Goal: Transaction & Acquisition: Purchase product/service

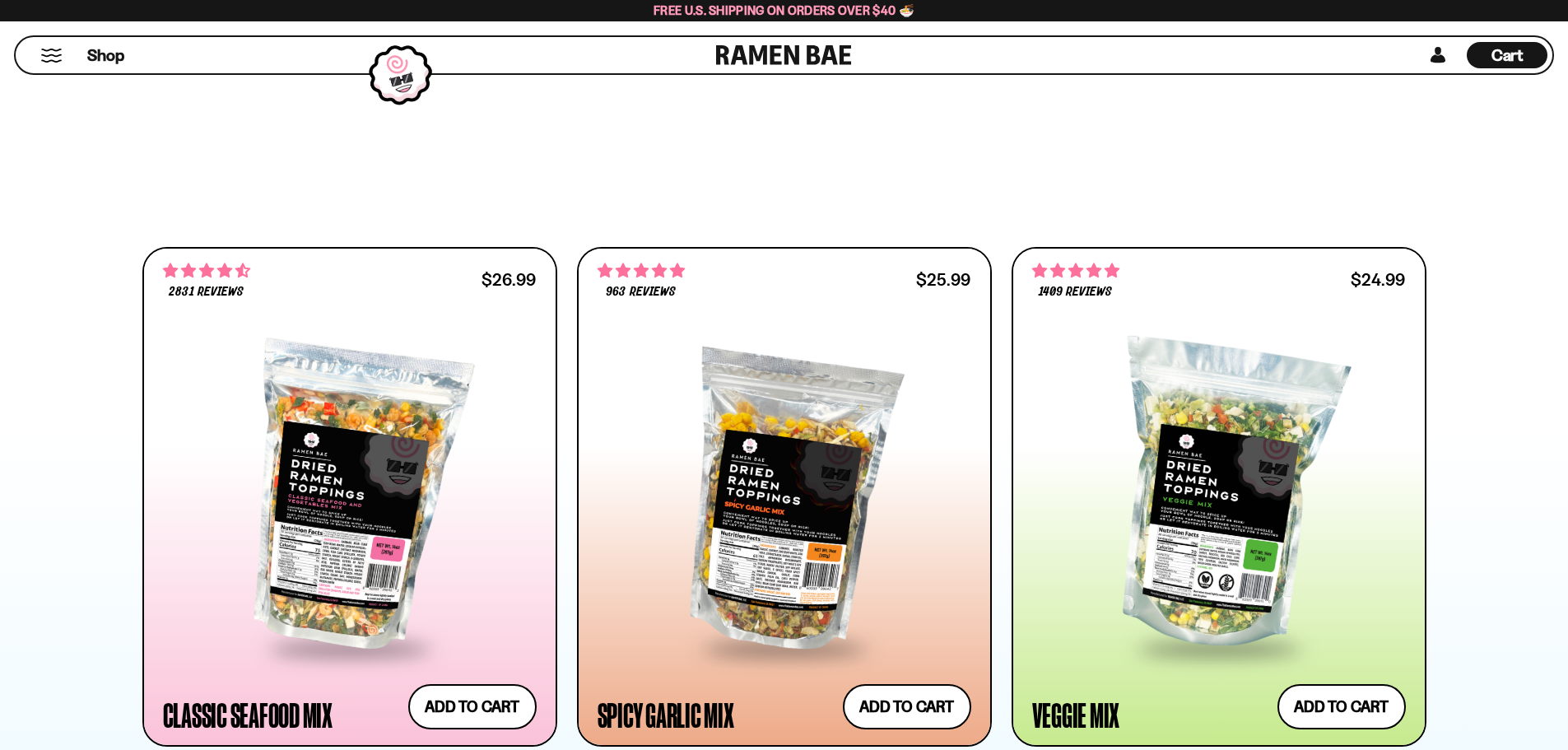
scroll to position [988, 0]
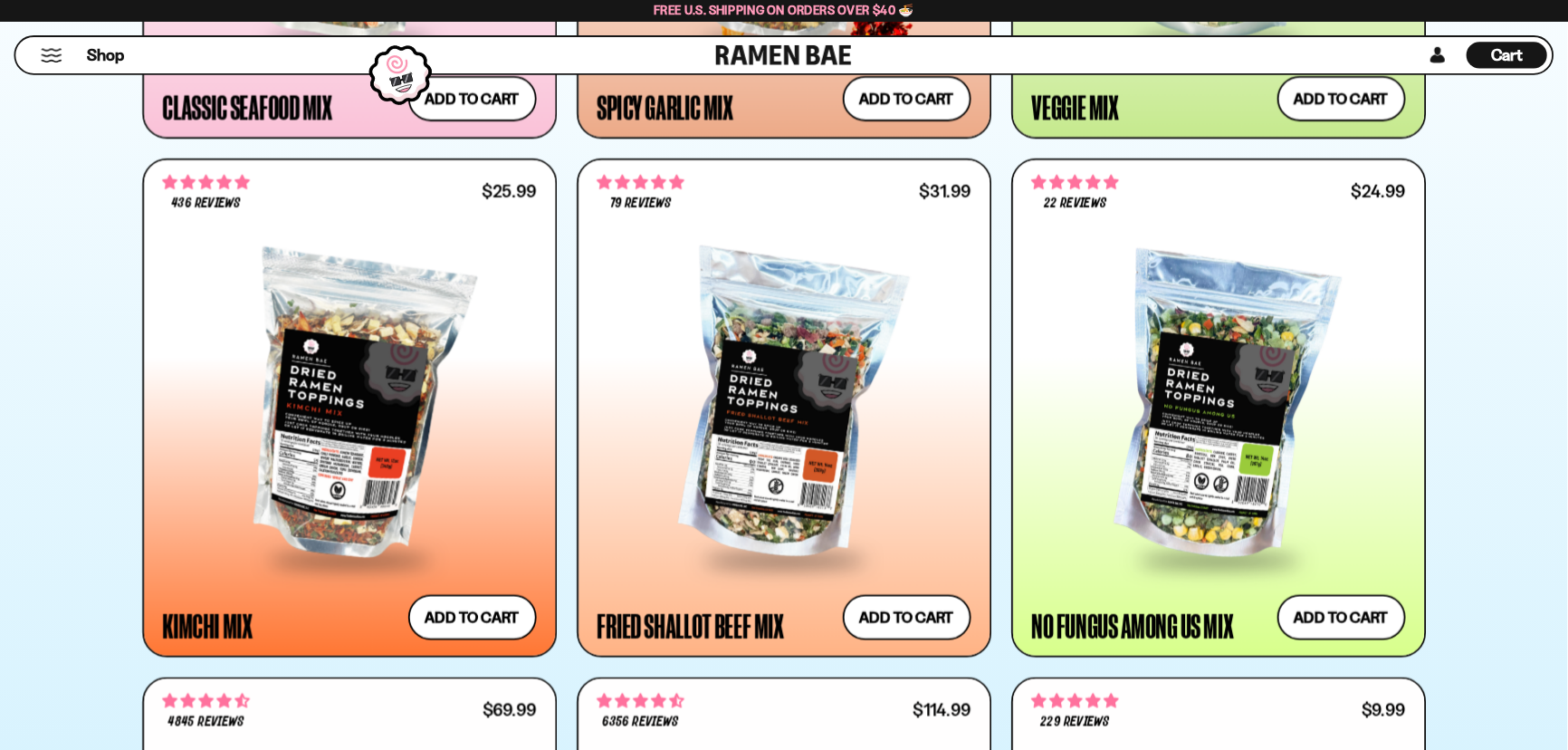
scroll to position [1449, 0]
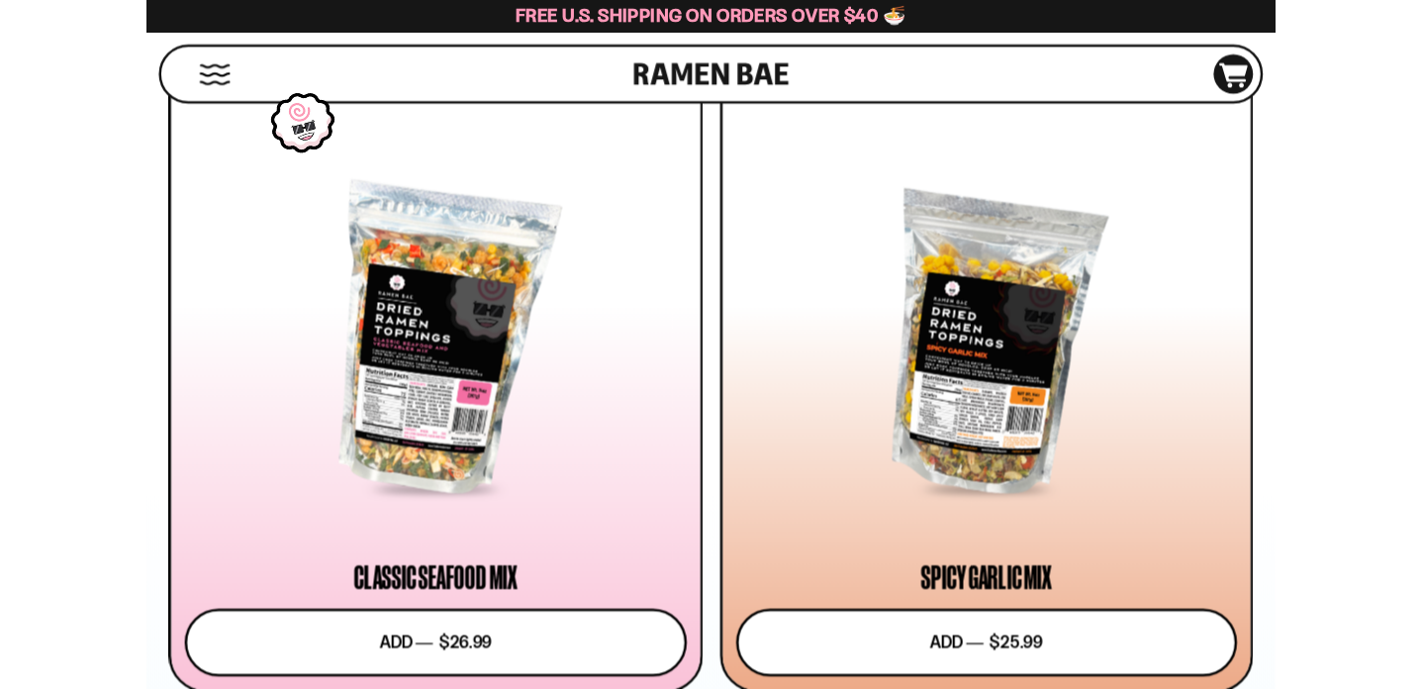
scroll to position [1286, 0]
